Goal: Task Accomplishment & Management: Complete application form

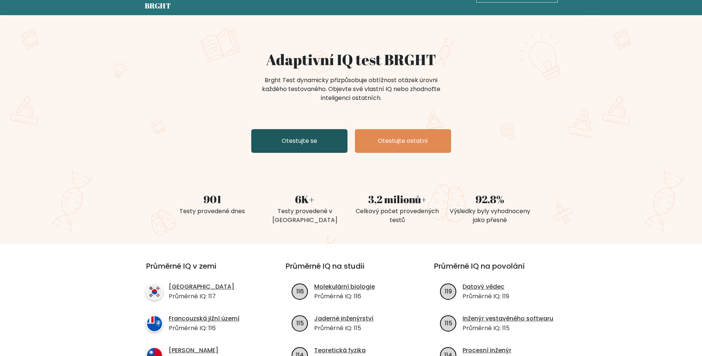
scroll to position [37, 0]
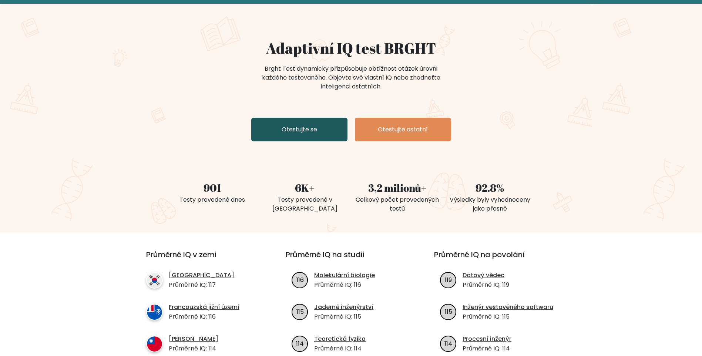
click at [297, 129] on link "Otestujte se" at bounding box center [299, 130] width 96 height 24
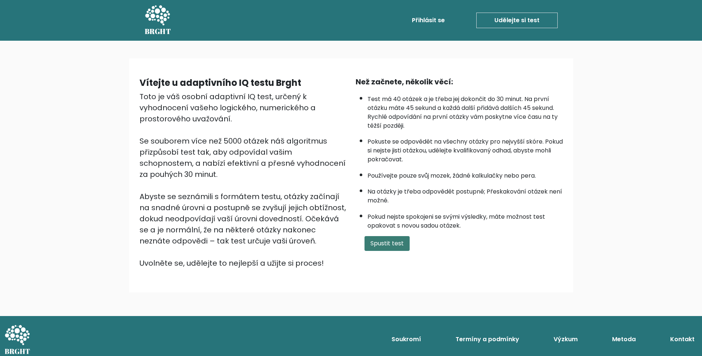
click at [392, 244] on button "Spustit test" at bounding box center [387, 243] width 45 height 15
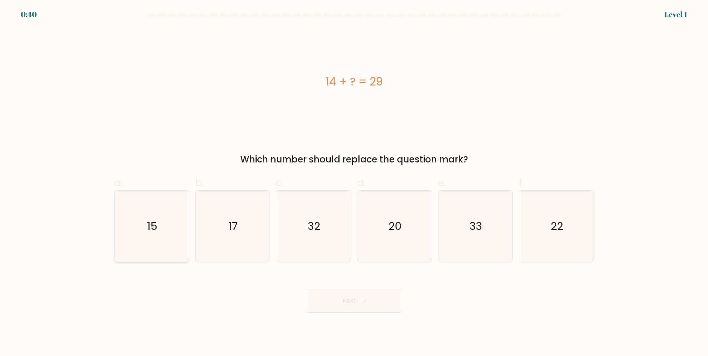
click at [158, 226] on icon "15" at bounding box center [151, 226] width 71 height 71
click at [354, 183] on input "a. 15" at bounding box center [354, 180] width 0 height 5
radio input "true"
click at [341, 304] on button "Next" at bounding box center [354, 301] width 96 height 24
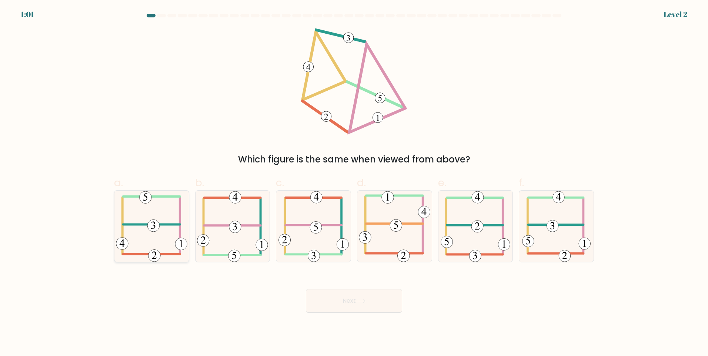
click at [158, 234] on icon at bounding box center [151, 226] width 71 height 71
click at [354, 183] on input "a." at bounding box center [354, 180] width 0 height 5
radio input "true"
click at [358, 298] on button "Next" at bounding box center [354, 301] width 96 height 24
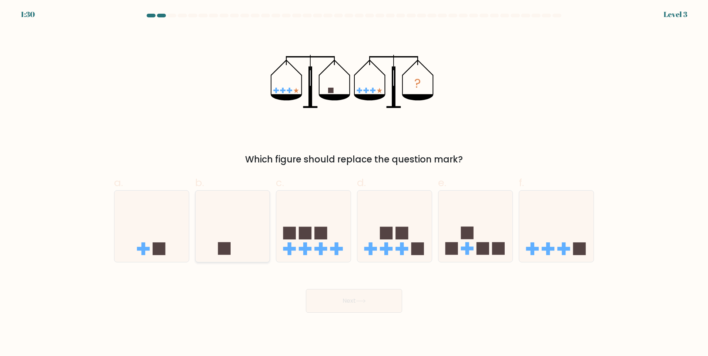
click at [247, 251] on icon at bounding box center [232, 225] width 74 height 61
click at [354, 183] on input "b." at bounding box center [354, 180] width 0 height 5
radio input "true"
click at [352, 305] on button "Next" at bounding box center [354, 301] width 96 height 24
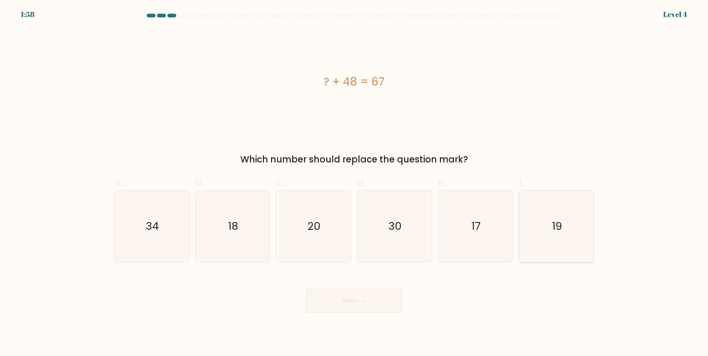
click at [558, 243] on icon "19" at bounding box center [555, 226] width 71 height 71
click at [354, 183] on input "f. 19" at bounding box center [354, 180] width 0 height 5
radio input "true"
click at [349, 304] on button "Next" at bounding box center [354, 301] width 96 height 24
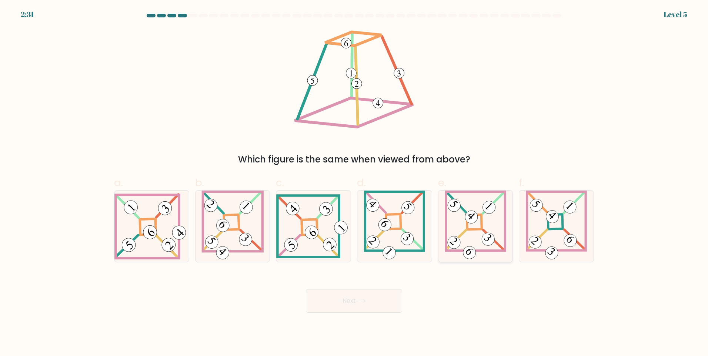
click at [473, 228] on icon at bounding box center [476, 226] width 62 height 71
click at [354, 183] on input "e." at bounding box center [354, 180] width 0 height 5
radio input "true"
click at [344, 297] on button "Next" at bounding box center [354, 301] width 96 height 24
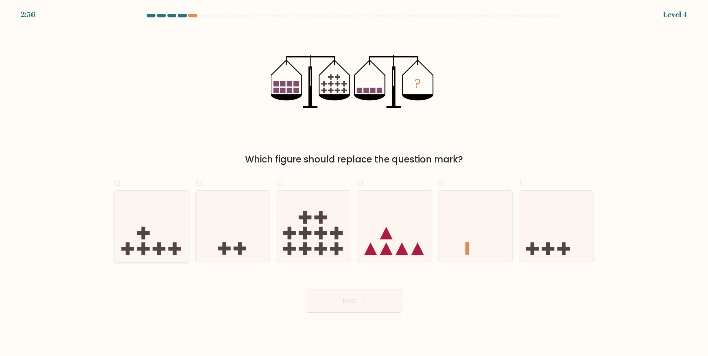
click at [138, 247] on icon at bounding box center [151, 225] width 74 height 61
click at [354, 183] on input "a." at bounding box center [354, 180] width 0 height 5
radio input "true"
click at [331, 301] on button "Next" at bounding box center [354, 301] width 96 height 24
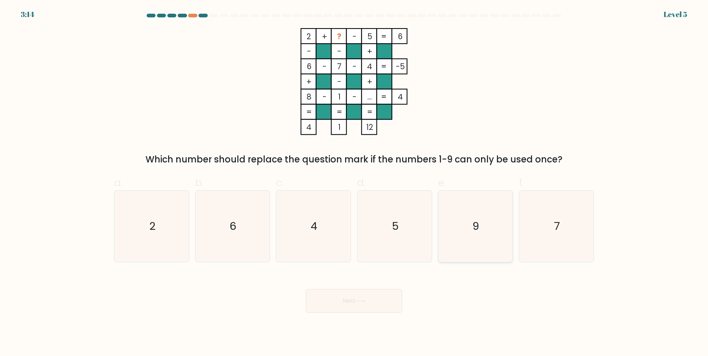
click at [481, 218] on icon "9" at bounding box center [474, 226] width 71 height 71
click at [354, 183] on input "e. 9" at bounding box center [354, 180] width 0 height 5
radio input "true"
click at [359, 304] on button "Next" at bounding box center [354, 301] width 96 height 24
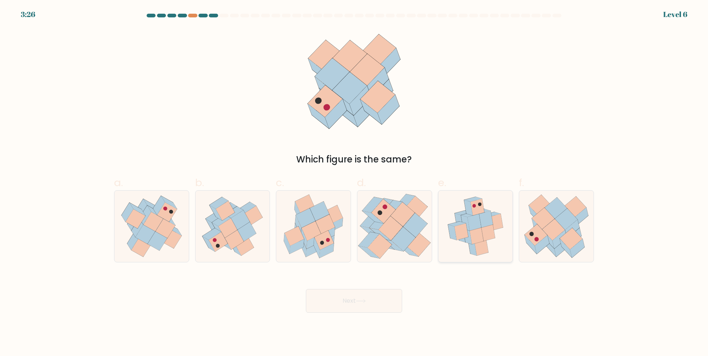
click at [472, 222] on icon at bounding box center [474, 222] width 14 height 17
click at [354, 183] on input "e." at bounding box center [354, 180] width 0 height 5
radio input "true"
click at [361, 299] on icon at bounding box center [361, 301] width 10 height 4
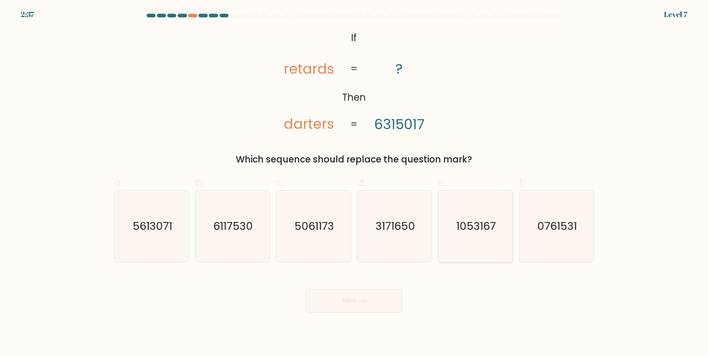
click at [493, 237] on icon "1053167" at bounding box center [474, 226] width 71 height 71
click at [354, 183] on input "e. 1053167" at bounding box center [354, 180] width 0 height 5
radio input "true"
click at [351, 305] on button "Next" at bounding box center [354, 301] width 96 height 24
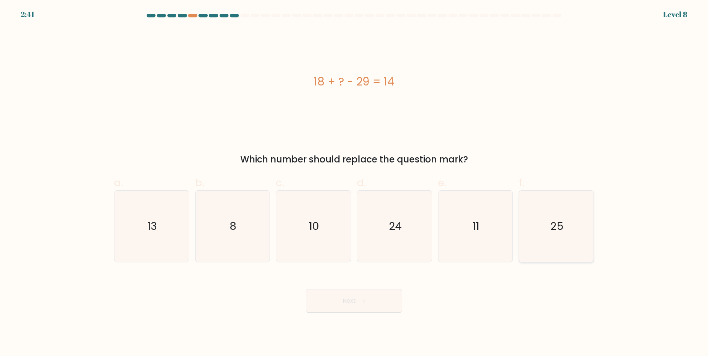
click at [555, 236] on icon "25" at bounding box center [555, 226] width 71 height 71
click at [354, 183] on input "f. 25" at bounding box center [354, 180] width 0 height 5
radio input "true"
click at [346, 296] on button "Next" at bounding box center [354, 301] width 96 height 24
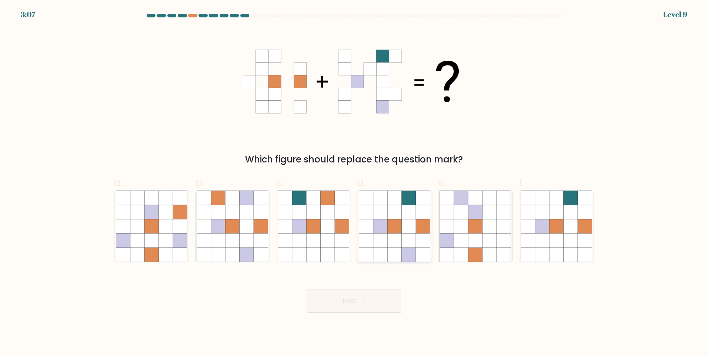
click at [411, 248] on icon at bounding box center [409, 255] width 14 height 14
click at [354, 183] on input "d." at bounding box center [354, 180] width 0 height 5
radio input "true"
click at [364, 298] on button "Next" at bounding box center [354, 301] width 96 height 24
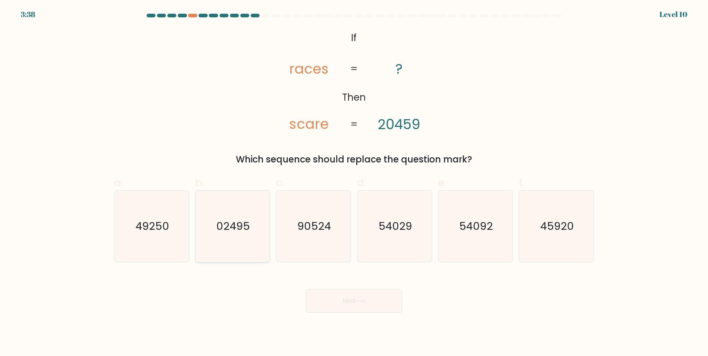
click at [241, 240] on icon "02495" at bounding box center [232, 226] width 71 height 71
click at [354, 183] on input "b. 02495" at bounding box center [354, 180] width 0 height 5
radio input "true"
click at [373, 300] on button "Next" at bounding box center [354, 301] width 96 height 24
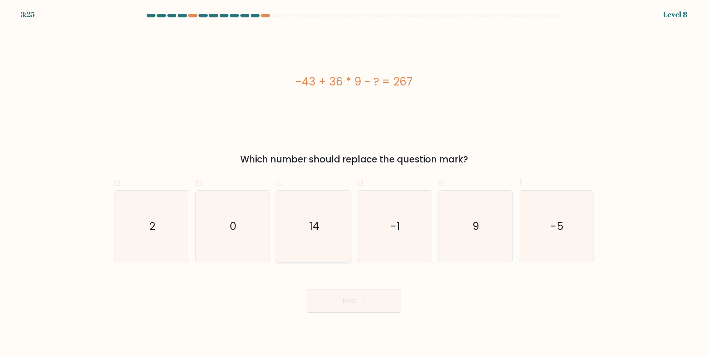
click at [314, 225] on text "14" at bounding box center [314, 226] width 10 height 15
click at [354, 183] on input "c. 14" at bounding box center [354, 180] width 0 height 5
radio input "true"
click at [350, 305] on button "Next" at bounding box center [354, 301] width 96 height 24
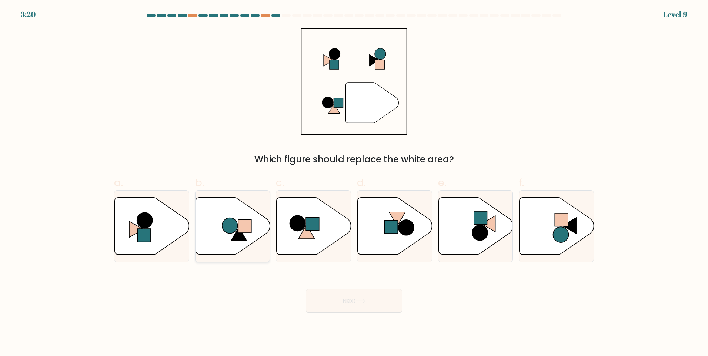
click at [233, 235] on icon at bounding box center [232, 226] width 74 height 57
click at [354, 183] on input "b." at bounding box center [354, 180] width 0 height 5
radio input "true"
click at [378, 308] on button "Next" at bounding box center [354, 301] width 96 height 24
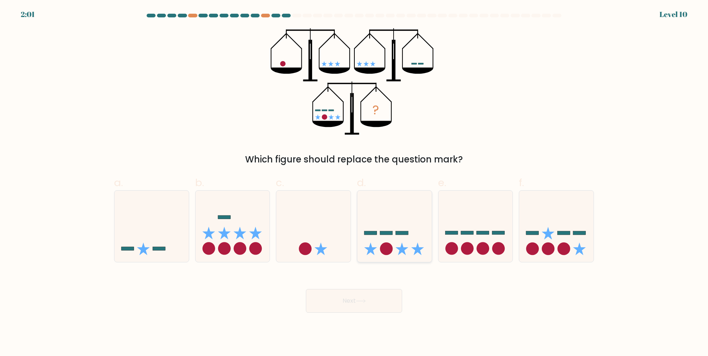
click at [385, 237] on icon at bounding box center [394, 225] width 74 height 61
click at [354, 183] on input "d." at bounding box center [354, 180] width 0 height 5
radio input "true"
click at [363, 303] on icon at bounding box center [361, 301] width 10 height 4
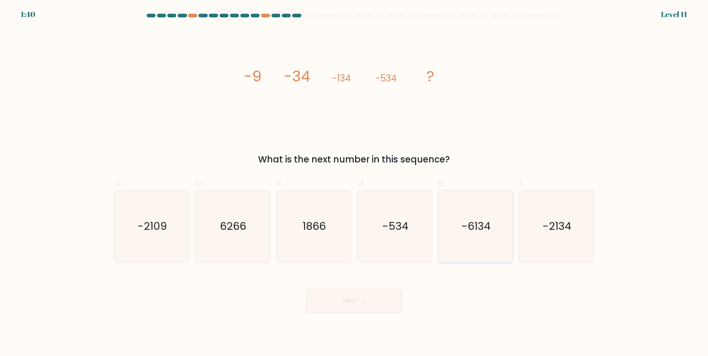
click at [480, 234] on icon "-6134" at bounding box center [474, 226] width 71 height 71
click at [341, 304] on button "Next" at bounding box center [354, 301] width 96 height 24
click at [355, 303] on button "Next" at bounding box center [354, 301] width 96 height 24
click at [474, 244] on icon "-6134" at bounding box center [474, 226] width 71 height 71
click at [354, 183] on input "e. -6134" at bounding box center [354, 180] width 0 height 5
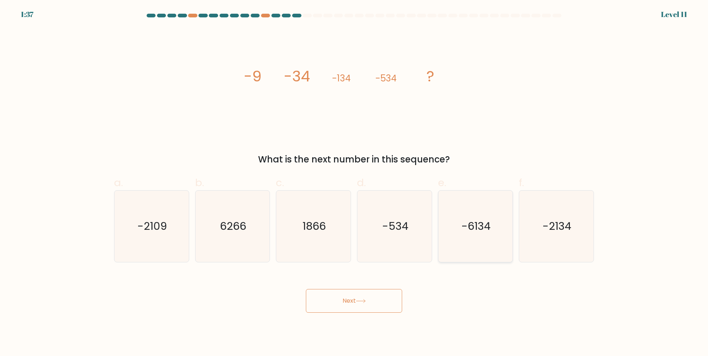
radio input "true"
click at [377, 302] on button "Next" at bounding box center [354, 301] width 96 height 24
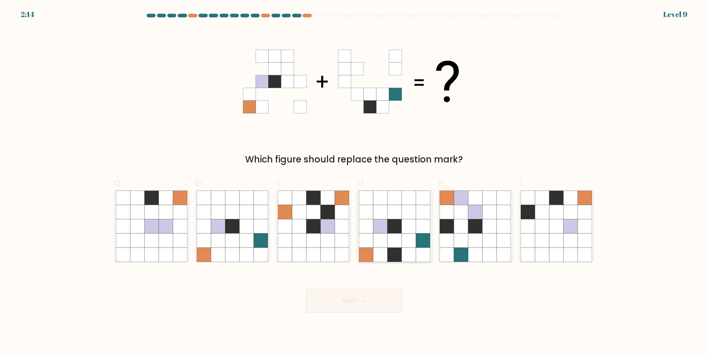
click at [387, 235] on icon at bounding box center [394, 241] width 14 height 14
click at [354, 183] on input "d." at bounding box center [354, 180] width 0 height 5
radio input "true"
click at [357, 304] on button "Next" at bounding box center [354, 301] width 96 height 24
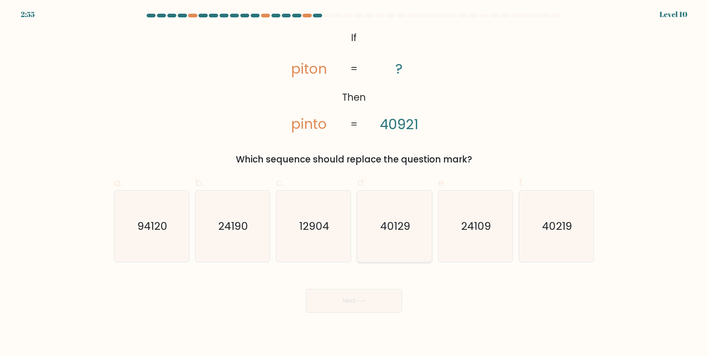
click at [388, 236] on icon "40129" at bounding box center [394, 226] width 71 height 71
click at [354, 183] on input "d. 40129" at bounding box center [354, 180] width 0 height 5
radio input "true"
click at [357, 301] on button "Next" at bounding box center [354, 301] width 96 height 24
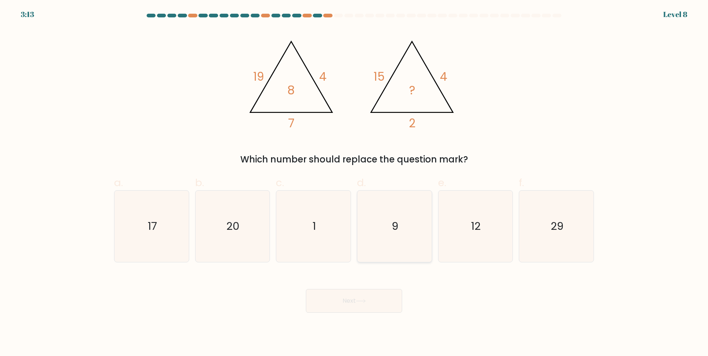
click at [400, 224] on icon "9" at bounding box center [394, 226] width 71 height 71
click at [354, 183] on input "d. 9" at bounding box center [354, 180] width 0 height 5
radio input "true"
click at [370, 301] on button "Next" at bounding box center [354, 301] width 96 height 24
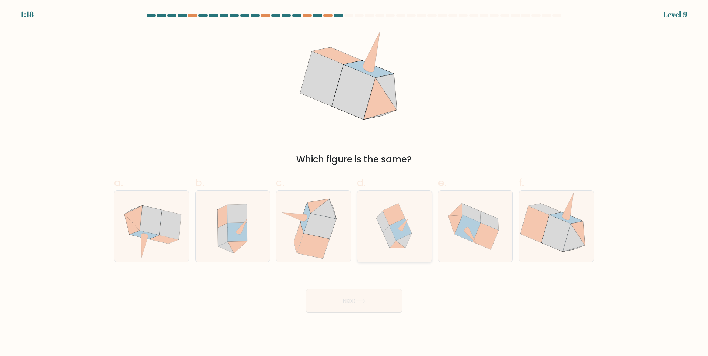
click at [387, 215] on icon at bounding box center [393, 215] width 22 height 22
click at [354, 183] on input "d." at bounding box center [354, 180] width 0 height 5
radio input "true"
click at [368, 308] on button "Next" at bounding box center [354, 301] width 96 height 24
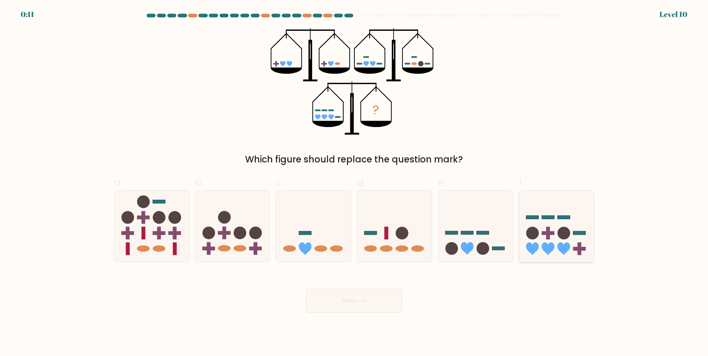
click at [549, 238] on rect at bounding box center [548, 233] width 4 height 13
click at [354, 183] on input "f." at bounding box center [354, 180] width 0 height 5
radio input "true"
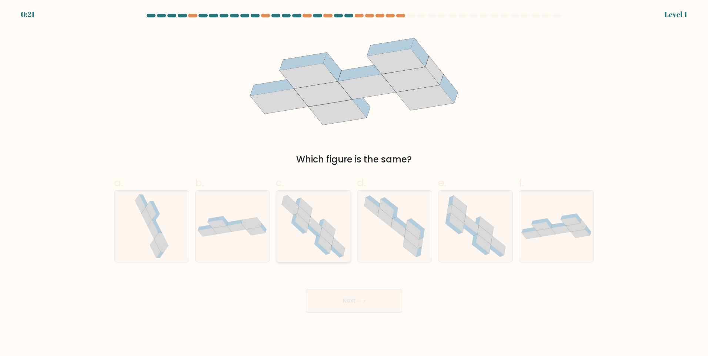
click at [328, 240] on icon at bounding box center [326, 236] width 13 height 18
click at [354, 183] on input "c." at bounding box center [354, 180] width 0 height 5
radio input "true"
click at [354, 304] on button "Next" at bounding box center [354, 301] width 96 height 24
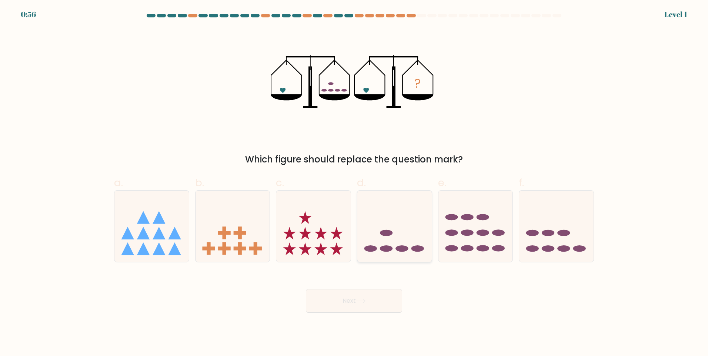
drag, startPoint x: 401, startPoint y: 236, endPoint x: 395, endPoint y: 240, distance: 7.3
click at [401, 237] on icon at bounding box center [394, 225] width 74 height 61
click at [354, 183] on input "d." at bounding box center [354, 180] width 0 height 5
radio input "true"
click at [342, 301] on button "Next" at bounding box center [354, 301] width 96 height 24
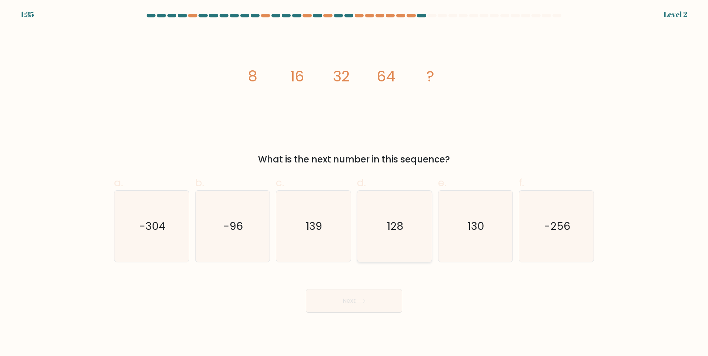
drag, startPoint x: 405, startPoint y: 245, endPoint x: 379, endPoint y: 261, distance: 30.4
click at [401, 248] on icon "128" at bounding box center [394, 226] width 71 height 71
click at [354, 183] on input "d. 128" at bounding box center [354, 180] width 0 height 5
radio input "true"
click at [360, 301] on icon at bounding box center [361, 301] width 10 height 4
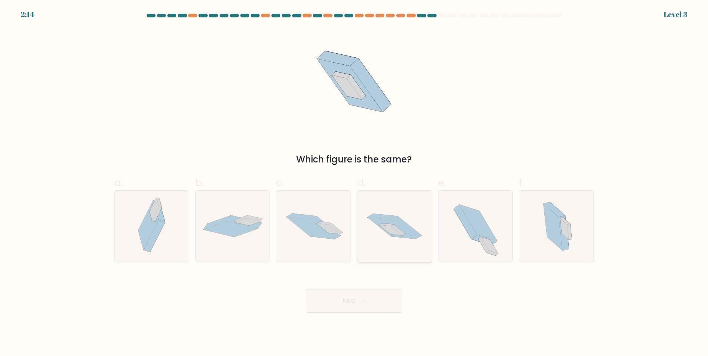
click at [401, 242] on icon at bounding box center [394, 226] width 74 height 49
click at [354, 183] on input "d." at bounding box center [354, 180] width 0 height 5
radio input "true"
click at [364, 304] on button "Next" at bounding box center [354, 301] width 96 height 24
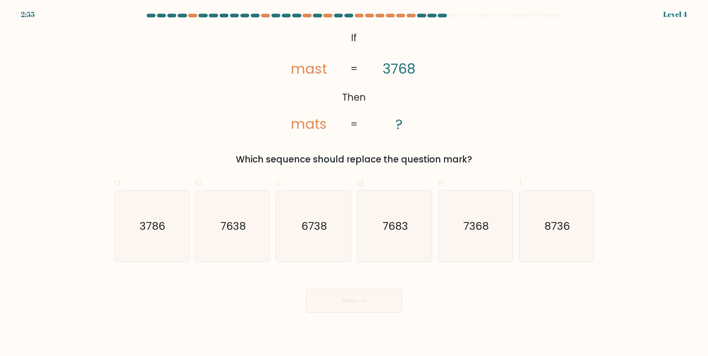
drag, startPoint x: 313, startPoint y: 240, endPoint x: 328, endPoint y: 304, distance: 66.0
click at [313, 240] on icon "6738" at bounding box center [313, 226] width 71 height 71
click at [354, 183] on input "c. 6738" at bounding box center [354, 180] width 0 height 5
radio input "true"
click at [349, 308] on button "Next" at bounding box center [354, 301] width 96 height 24
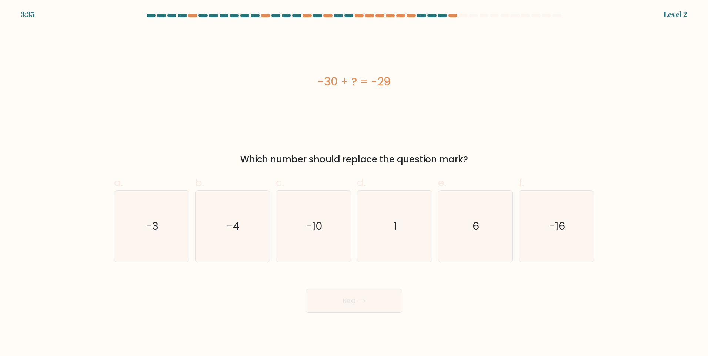
drag, startPoint x: 409, startPoint y: 241, endPoint x: 373, endPoint y: 279, distance: 51.6
click at [405, 243] on icon "1" at bounding box center [394, 226] width 71 height 71
click at [354, 183] on input "d. 1" at bounding box center [354, 180] width 0 height 5
radio input "true"
click at [361, 300] on icon at bounding box center [361, 301] width 10 height 4
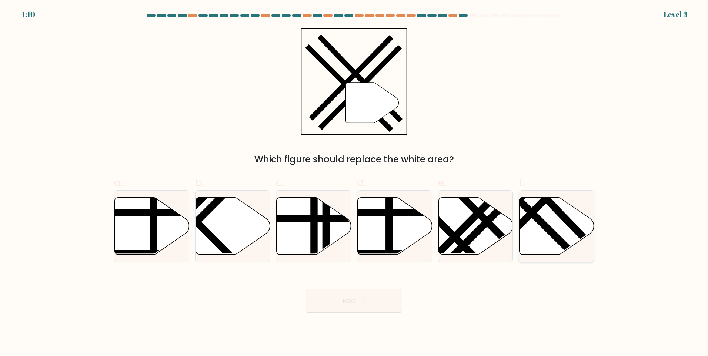
drag, startPoint x: 553, startPoint y: 230, endPoint x: 549, endPoint y: 231, distance: 4.1
click at [552, 230] on line at bounding box center [524, 206] width 118 height 118
click at [354, 183] on input "f." at bounding box center [354, 180] width 0 height 5
radio input "true"
click at [354, 302] on button "Next" at bounding box center [354, 301] width 96 height 24
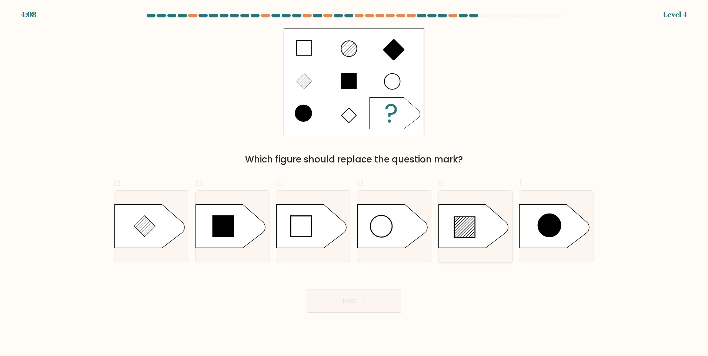
click at [465, 228] on icon at bounding box center [464, 227] width 21 height 21
click at [354, 183] on input "e." at bounding box center [354, 180] width 0 height 5
radio input "true"
click at [367, 309] on button "Next" at bounding box center [354, 301] width 96 height 24
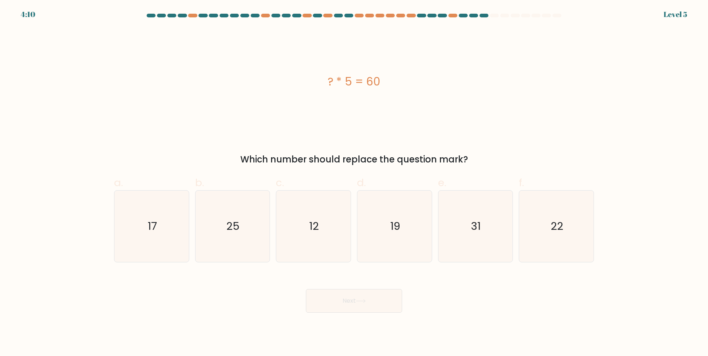
click at [322, 342] on body "4:10 Level 5 a." at bounding box center [354, 178] width 708 height 356
click at [307, 234] on icon "12" at bounding box center [313, 226] width 71 height 71
click at [354, 183] on input "c. 12" at bounding box center [354, 180] width 0 height 5
radio input "true"
click at [347, 300] on button "Next" at bounding box center [354, 301] width 96 height 24
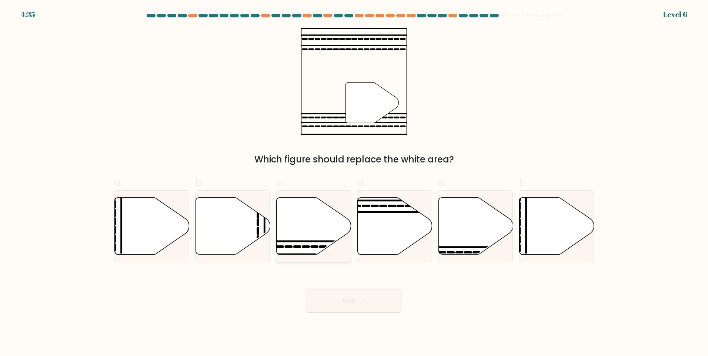
click at [305, 237] on icon at bounding box center [314, 226] width 74 height 57
click at [354, 183] on input "c." at bounding box center [354, 180] width 0 height 5
radio input "true"
click at [349, 299] on button "Next" at bounding box center [354, 301] width 96 height 24
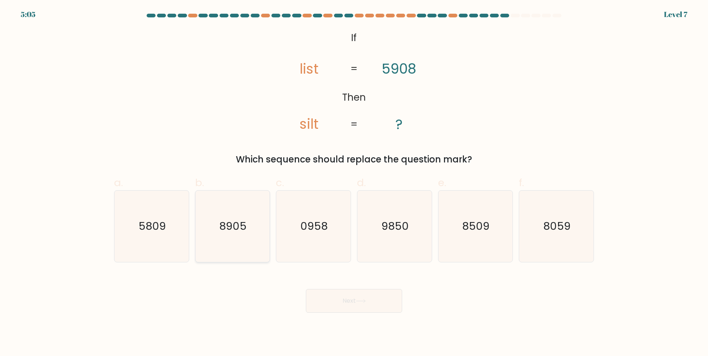
click at [236, 249] on icon "8905" at bounding box center [232, 226] width 71 height 71
click at [354, 183] on input "b. 8905" at bounding box center [354, 180] width 0 height 5
radio input "true"
click at [331, 300] on button "Next" at bounding box center [354, 301] width 96 height 24
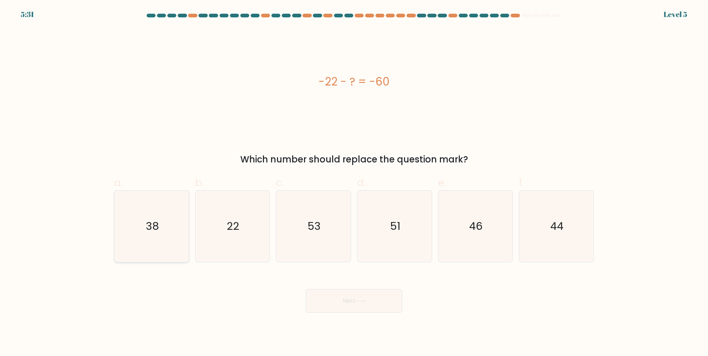
click at [148, 240] on icon "38" at bounding box center [151, 226] width 71 height 71
click at [354, 183] on input "a. 38" at bounding box center [354, 180] width 0 height 5
radio input "true"
click at [369, 305] on button "Next" at bounding box center [354, 301] width 96 height 24
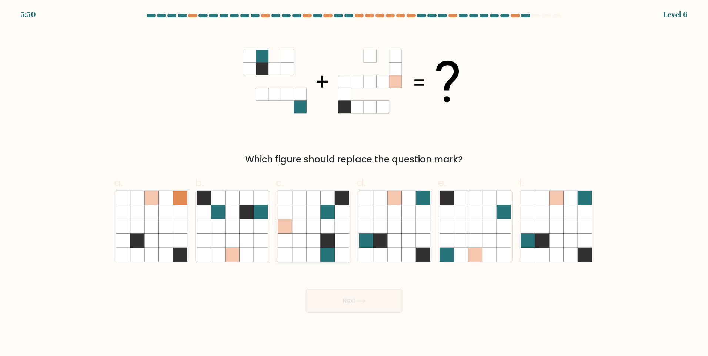
click at [308, 235] on icon at bounding box center [313, 241] width 14 height 14
click at [354, 183] on input "c." at bounding box center [354, 180] width 0 height 5
radio input "true"
click at [337, 300] on button "Next" at bounding box center [354, 301] width 96 height 24
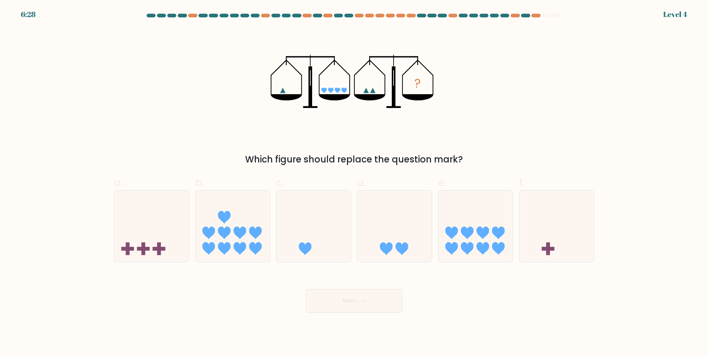
drag, startPoint x: 473, startPoint y: 245, endPoint x: 425, endPoint y: 271, distance: 54.8
click at [471, 246] on icon at bounding box center [467, 248] width 13 height 13
click at [354, 183] on input "e." at bounding box center [354, 180] width 0 height 5
radio input "true"
click at [342, 296] on button "Next" at bounding box center [354, 301] width 96 height 24
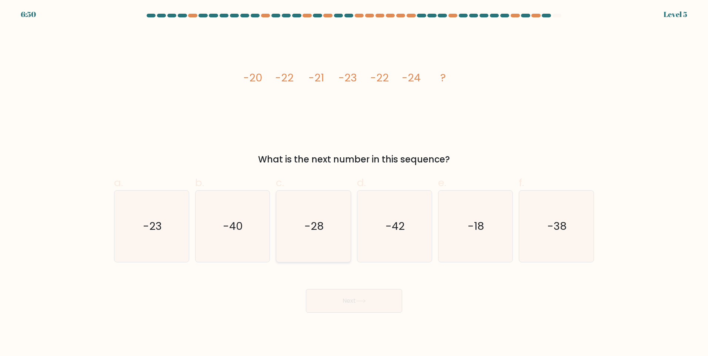
click at [303, 236] on icon "-28" at bounding box center [313, 226] width 71 height 71
click at [354, 183] on input "c. -28" at bounding box center [354, 180] width 0 height 5
radio input "true"
click at [348, 300] on button "Next" at bounding box center [354, 301] width 96 height 24
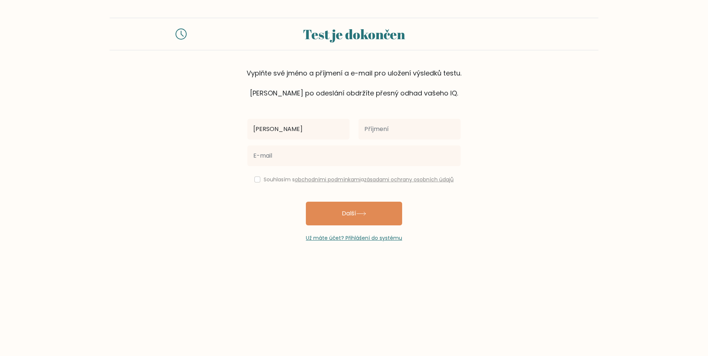
type input "[PERSON_NAME]"
click at [389, 130] on input "text" at bounding box center [409, 129] width 102 height 21
type input "[PERSON_NAME]"
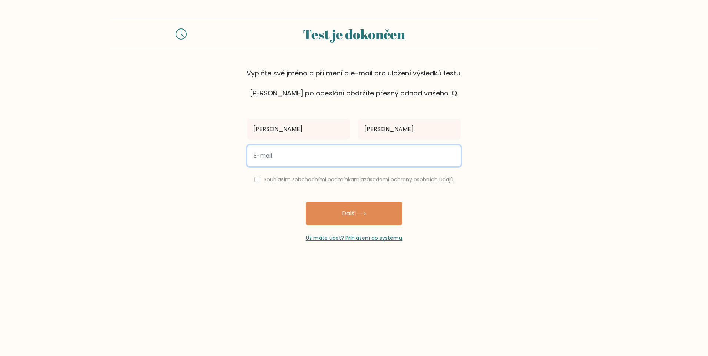
click at [295, 157] on input "email" at bounding box center [353, 155] width 213 height 21
type input "[PERSON_NAME][EMAIL_ADDRESS][DOMAIN_NAME]"
click at [254, 181] on input "checkbox" at bounding box center [257, 180] width 6 height 6
checkbox input "true"
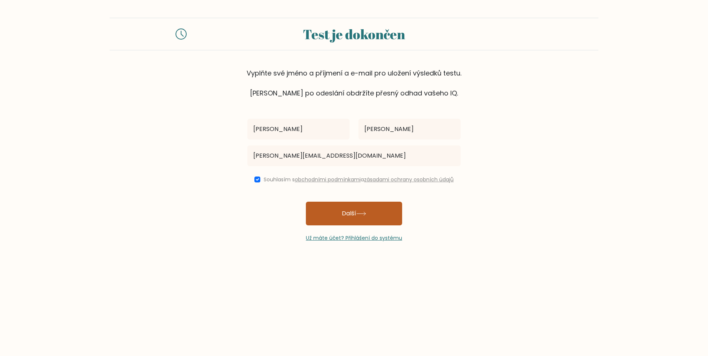
click at [349, 208] on button "Další" at bounding box center [354, 214] width 96 height 24
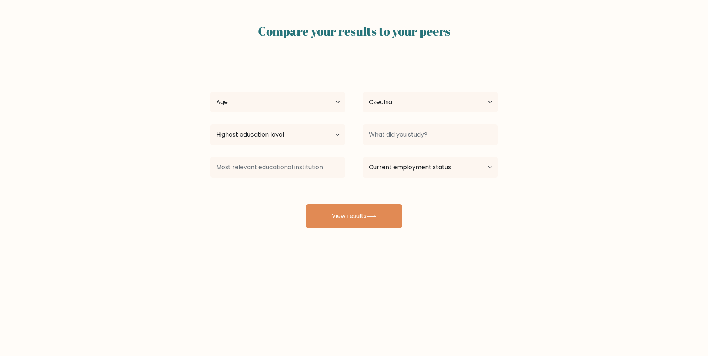
select select "CZ"
click at [337, 135] on select "Highest education level No schooling Primary Lower Secondary Upper Secondary Oc…" at bounding box center [277, 134] width 135 height 21
click at [210, 124] on select "Highest education level No schooling Primary Lower Secondary Upper Secondary Oc…" at bounding box center [277, 134] width 135 height 21
click at [338, 137] on select "Highest education level No schooling Primary Lower Secondary Upper Secondary Oc…" at bounding box center [277, 134] width 135 height 21
select select "upper_secondary"
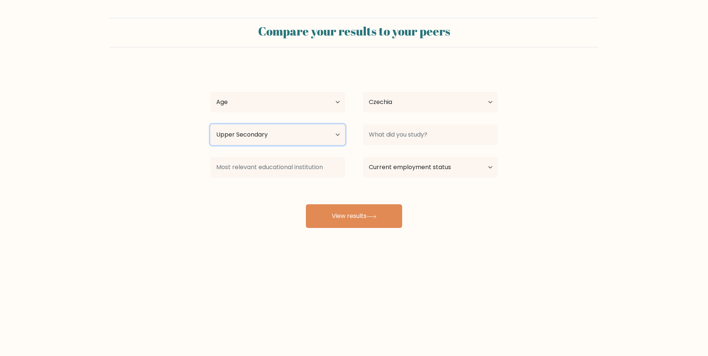
click at [210, 124] on select "Highest education level No schooling Primary Lower Secondary Upper Secondary Oc…" at bounding box center [277, 134] width 135 height 21
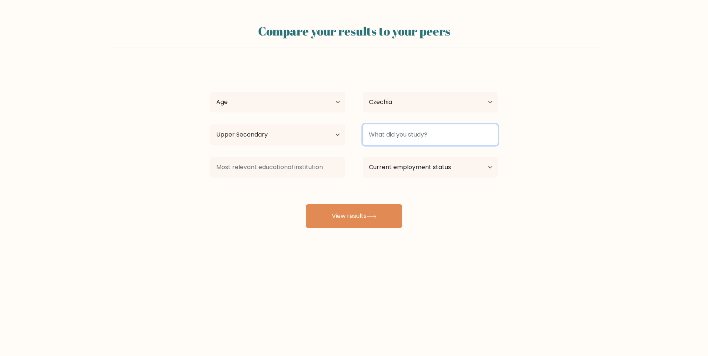
click at [406, 134] on input at bounding box center [430, 134] width 135 height 21
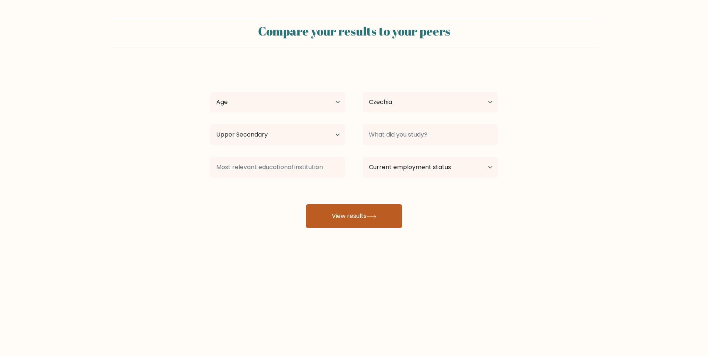
click at [356, 217] on button "View results" at bounding box center [354, 216] width 96 height 24
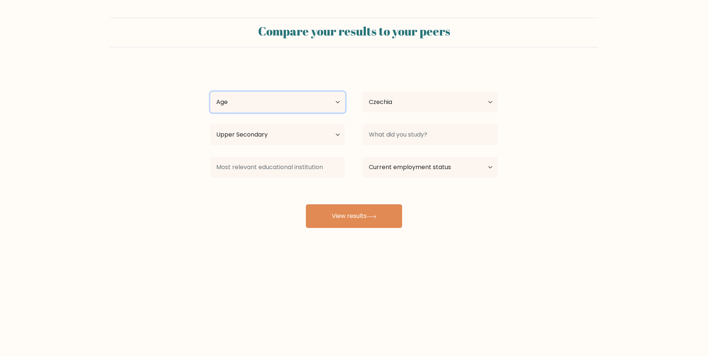
click at [262, 107] on select "Age Under [DEMOGRAPHIC_DATA] [DEMOGRAPHIC_DATA] [DEMOGRAPHIC_DATA] [DEMOGRAPHIC…" at bounding box center [277, 102] width 135 height 21
select select "55_64"
click at [210, 92] on select "Age Under [DEMOGRAPHIC_DATA] [DEMOGRAPHIC_DATA] [DEMOGRAPHIC_DATA] [DEMOGRAPHIC…" at bounding box center [277, 102] width 135 height 21
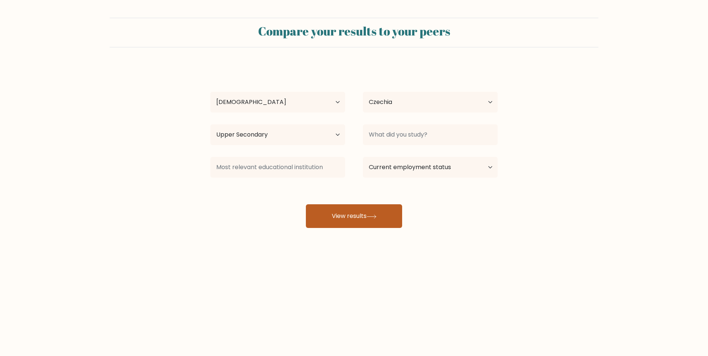
click at [347, 214] on button "View results" at bounding box center [354, 216] width 96 height 24
type input "průmyslová škola"
click at [349, 219] on button "View results" at bounding box center [354, 216] width 96 height 24
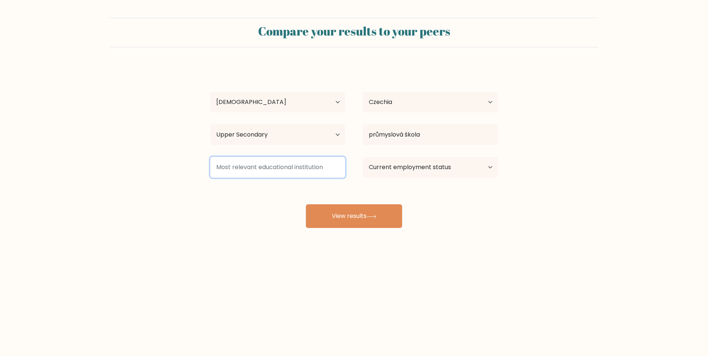
click at [243, 167] on input at bounding box center [277, 167] width 135 height 21
type input "SPŠ strojnická, Opava"
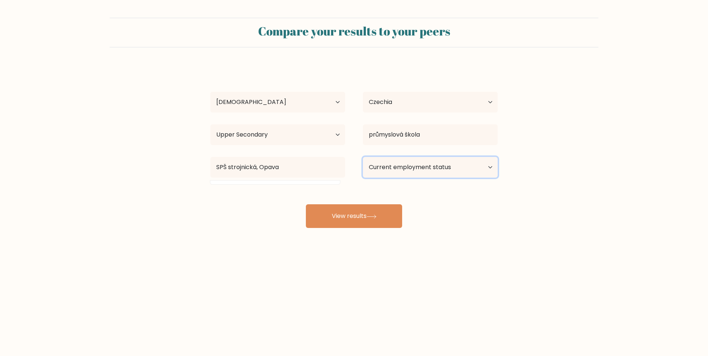
click at [406, 173] on select "Current employment status Employed Student Retired Other / prefer not to answer" at bounding box center [430, 167] width 135 height 21
select select "student"
click at [363, 157] on select "Current employment status Employed Student Retired Other / prefer not to answer" at bounding box center [430, 167] width 135 height 21
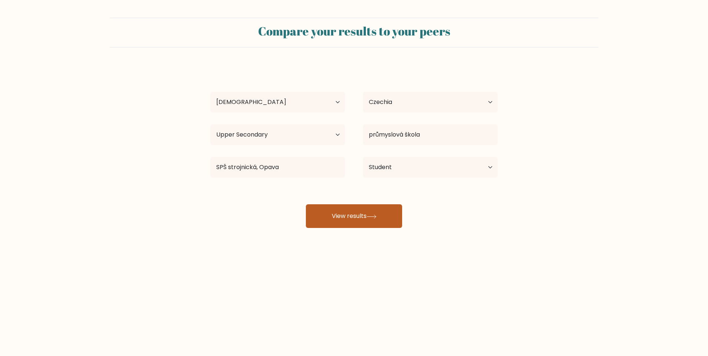
click at [351, 215] on button "View results" at bounding box center [354, 216] width 96 height 24
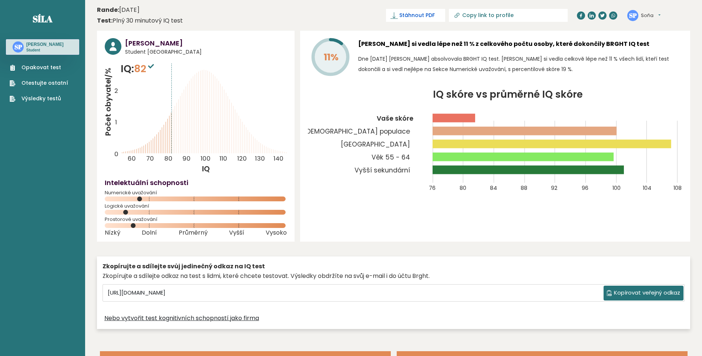
click at [435, 14] on span "Stáhnout PDF" at bounding box center [417, 15] width 36 height 8
